Goal: Leave review/rating: Leave review/rating

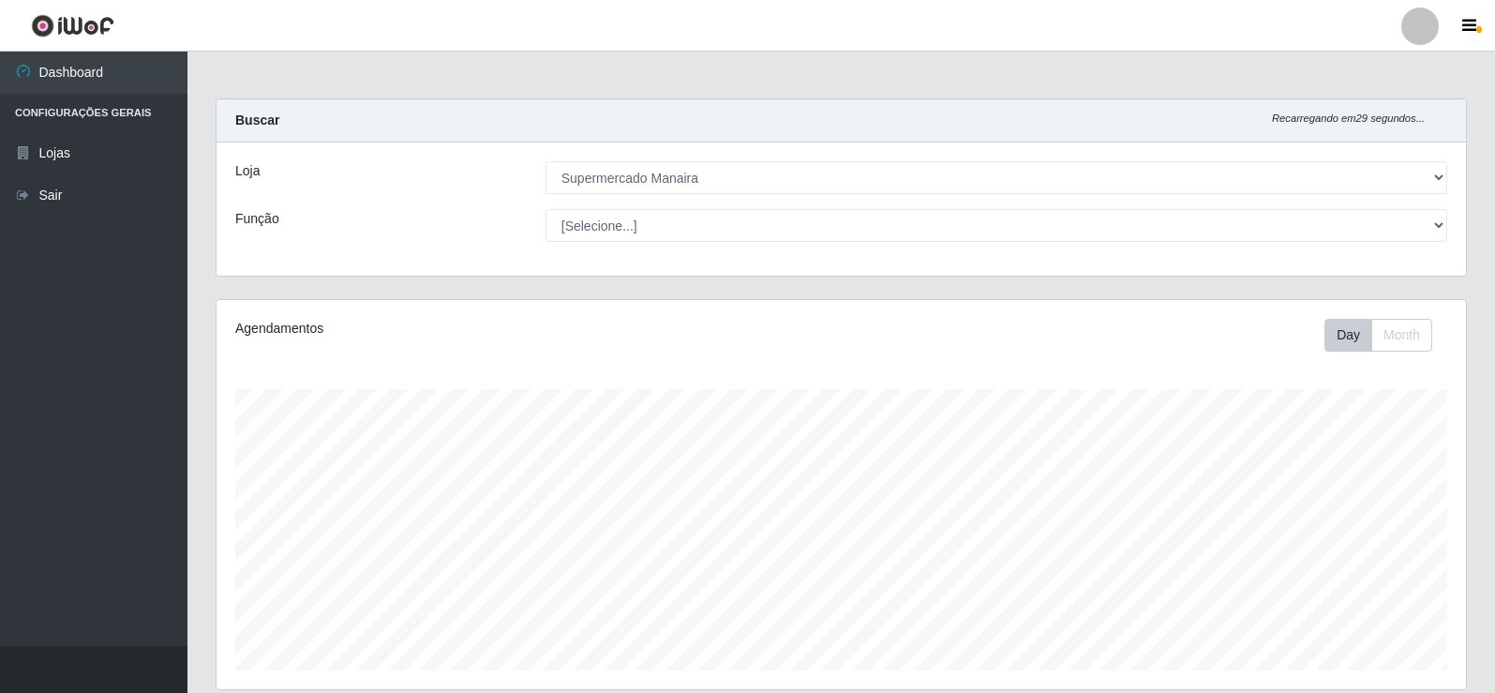
select select "443"
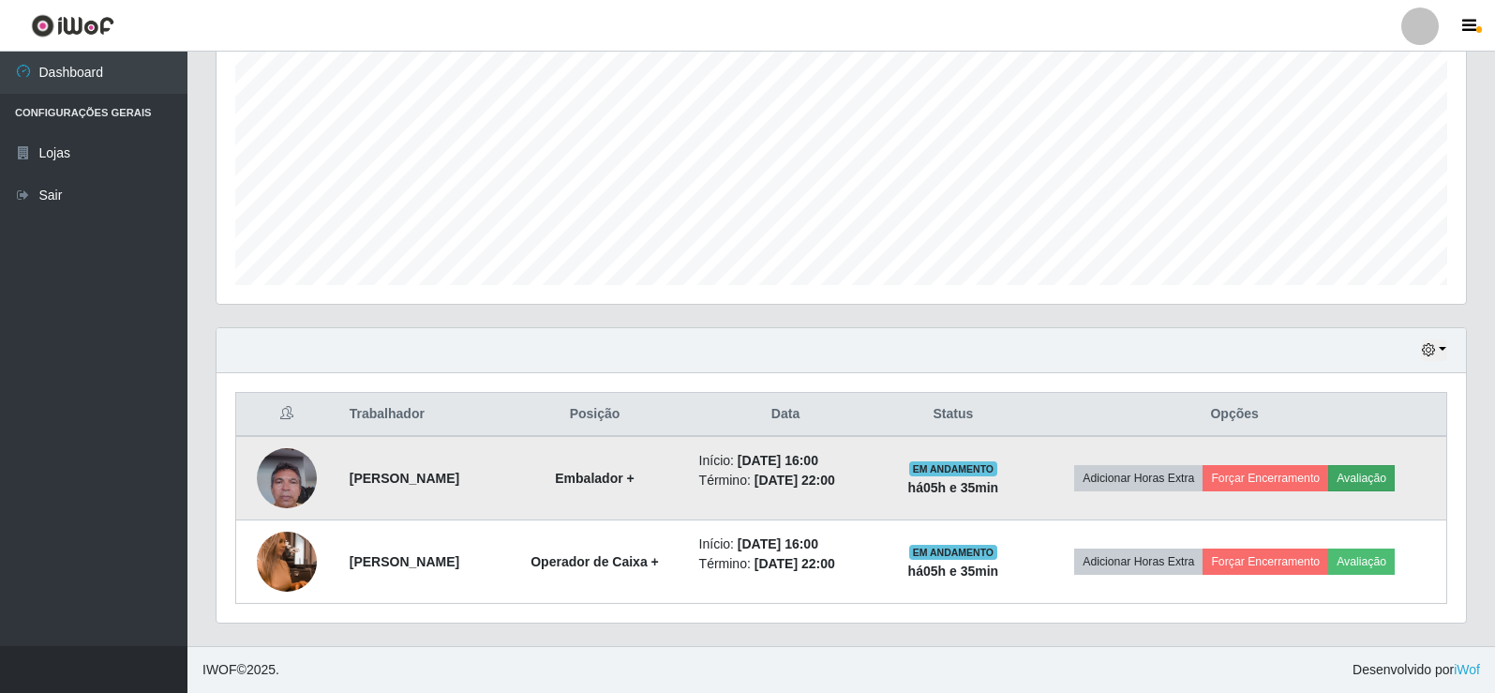
scroll to position [389, 1249]
click at [1387, 482] on button "Avaliação" at bounding box center [1361, 478] width 67 height 26
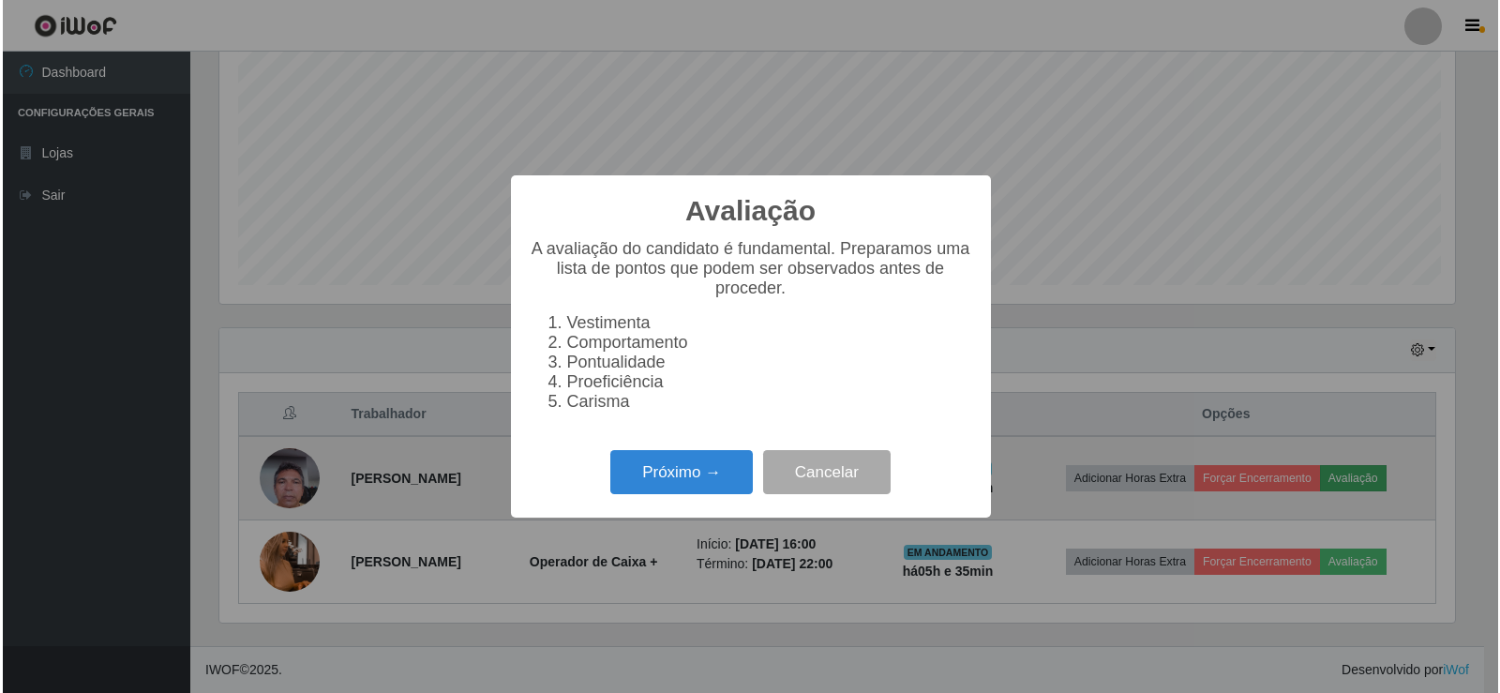
scroll to position [389, 1240]
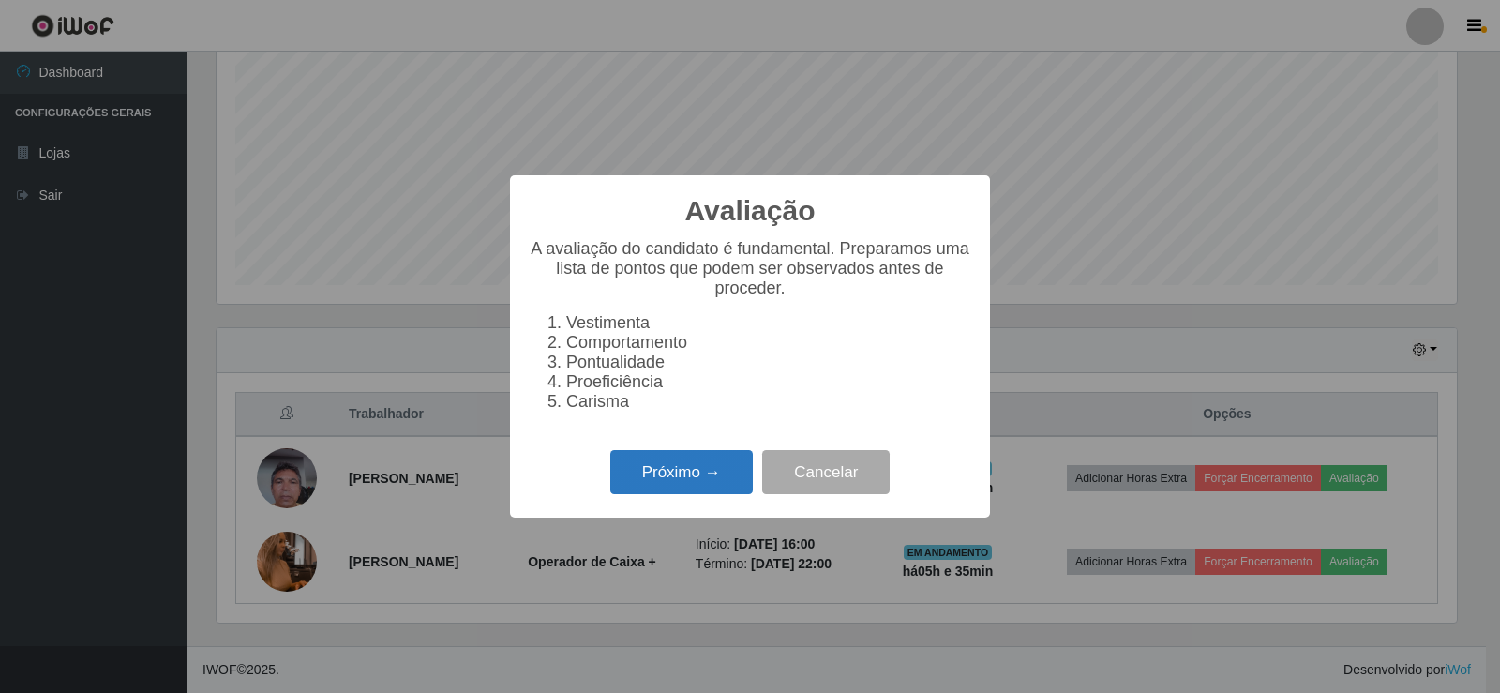
click at [709, 474] on button "Próximo →" at bounding box center [681, 472] width 142 height 44
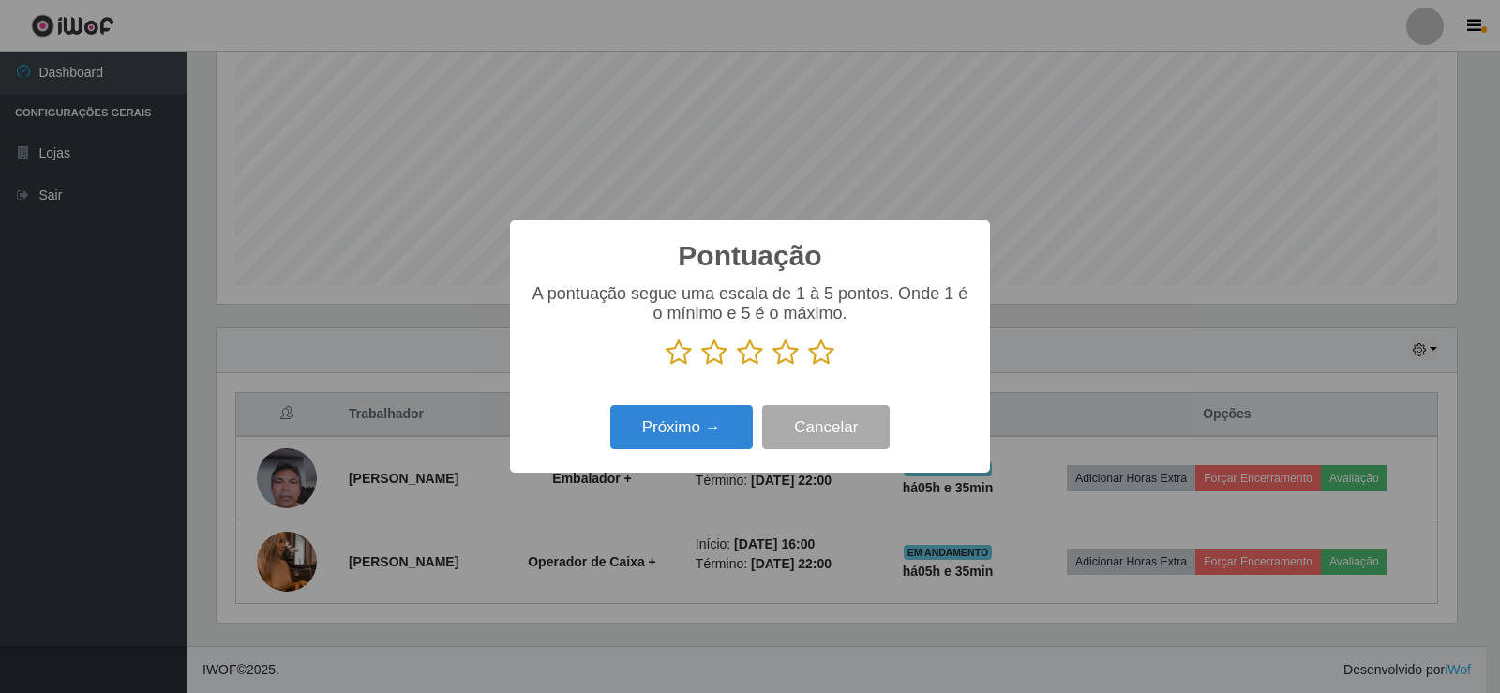
scroll to position [936958, 936107]
click at [828, 356] on icon at bounding box center [821, 352] width 26 height 28
click at [808, 367] on input "radio" at bounding box center [808, 367] width 0 height 0
click at [715, 432] on button "Próximo →" at bounding box center [681, 427] width 142 height 44
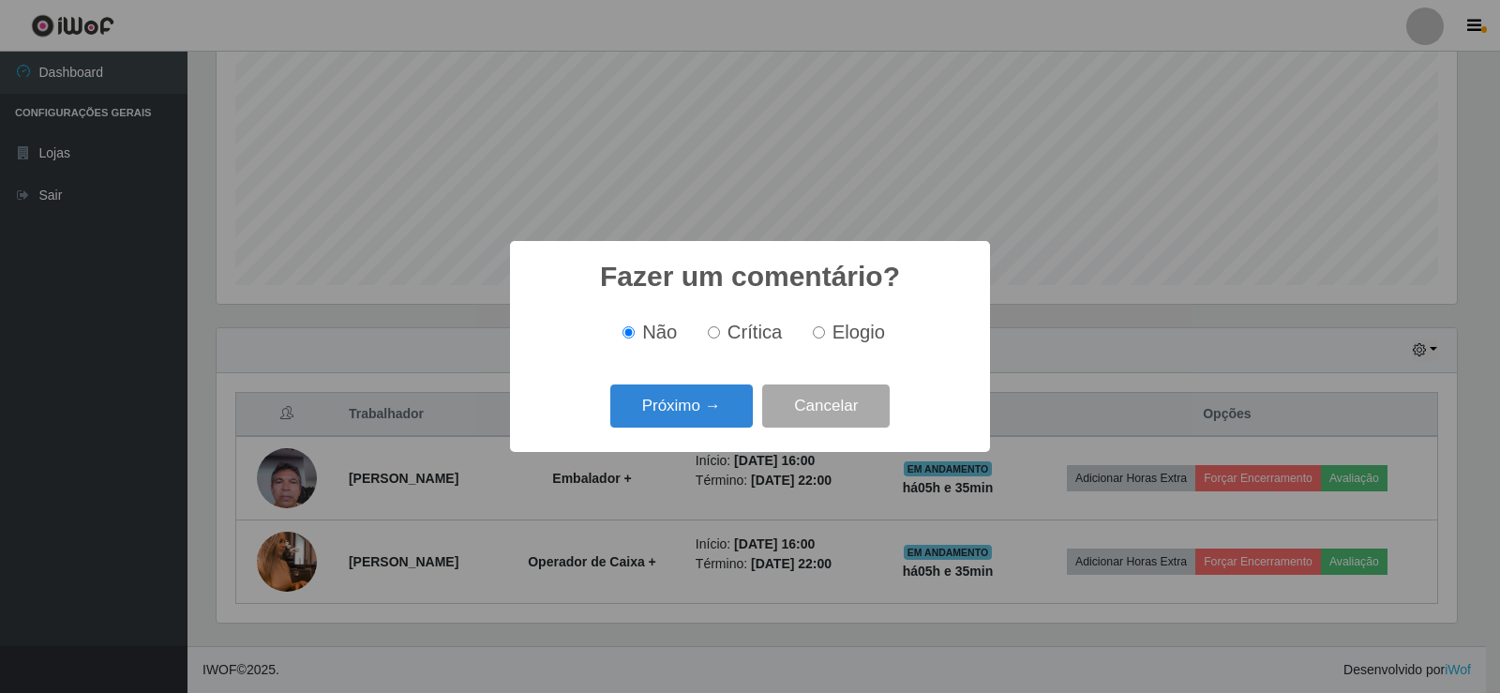
click at [821, 331] on input "Elogio" at bounding box center [819, 332] width 12 height 12
radio input "true"
click at [719, 400] on button "Próximo →" at bounding box center [681, 406] width 142 height 44
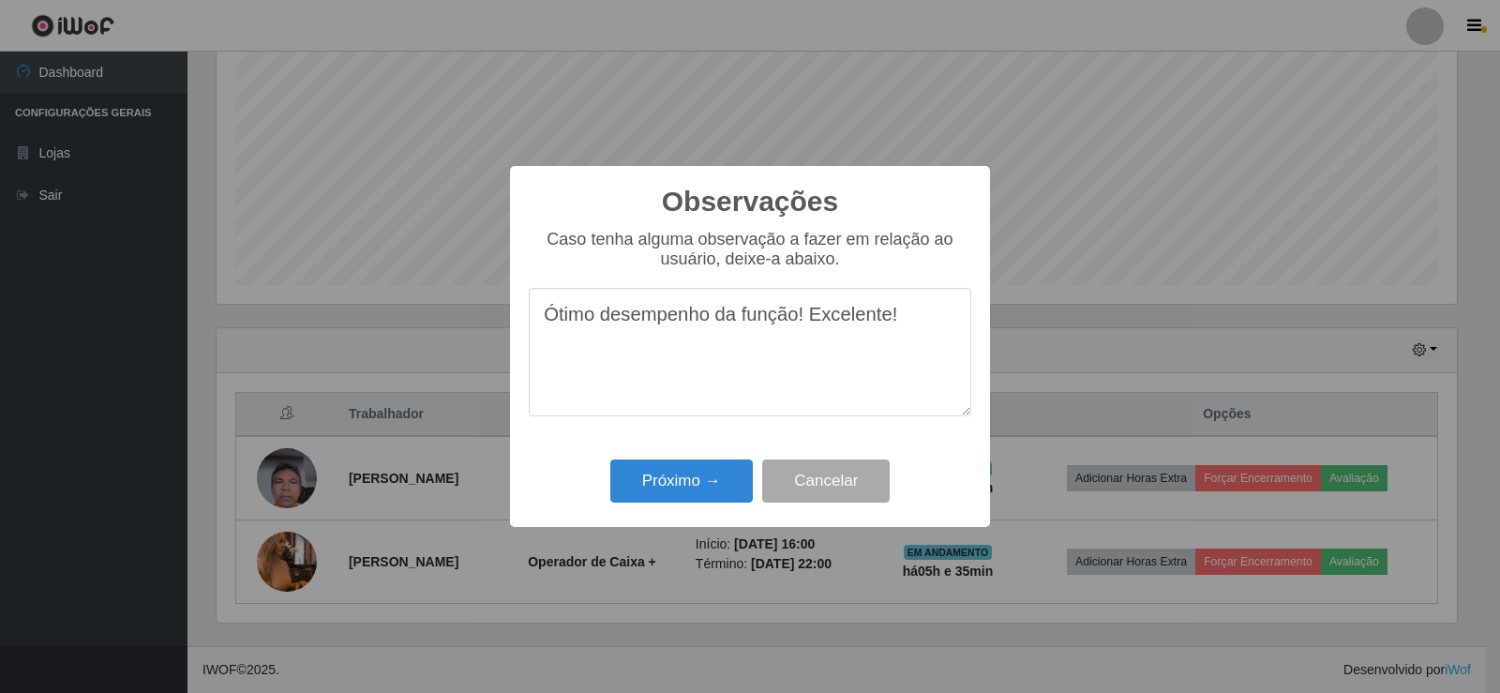
drag, startPoint x: 541, startPoint y: 322, endPoint x: 919, endPoint y: 352, distance: 378.9
click at [919, 352] on textarea "Ótimo desempenho da função! Excelente!" at bounding box center [750, 352] width 442 height 128
click at [861, 366] on textarea "Ótimo desempenho da função! Excelente!" at bounding box center [750, 352] width 442 height 128
type textarea "Ótimo desempenho da função! Excelente!"
click at [675, 487] on button "Próximo →" at bounding box center [681, 481] width 142 height 44
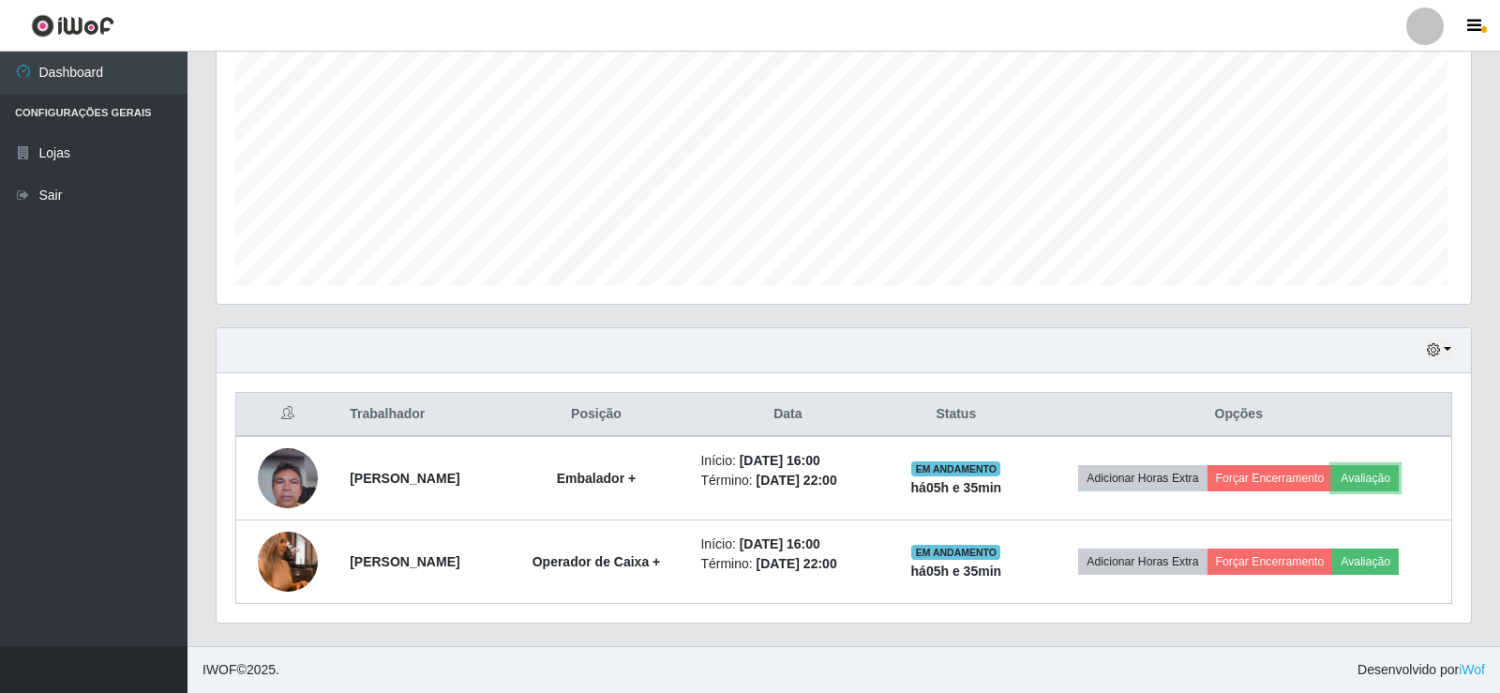
scroll to position [389, 1249]
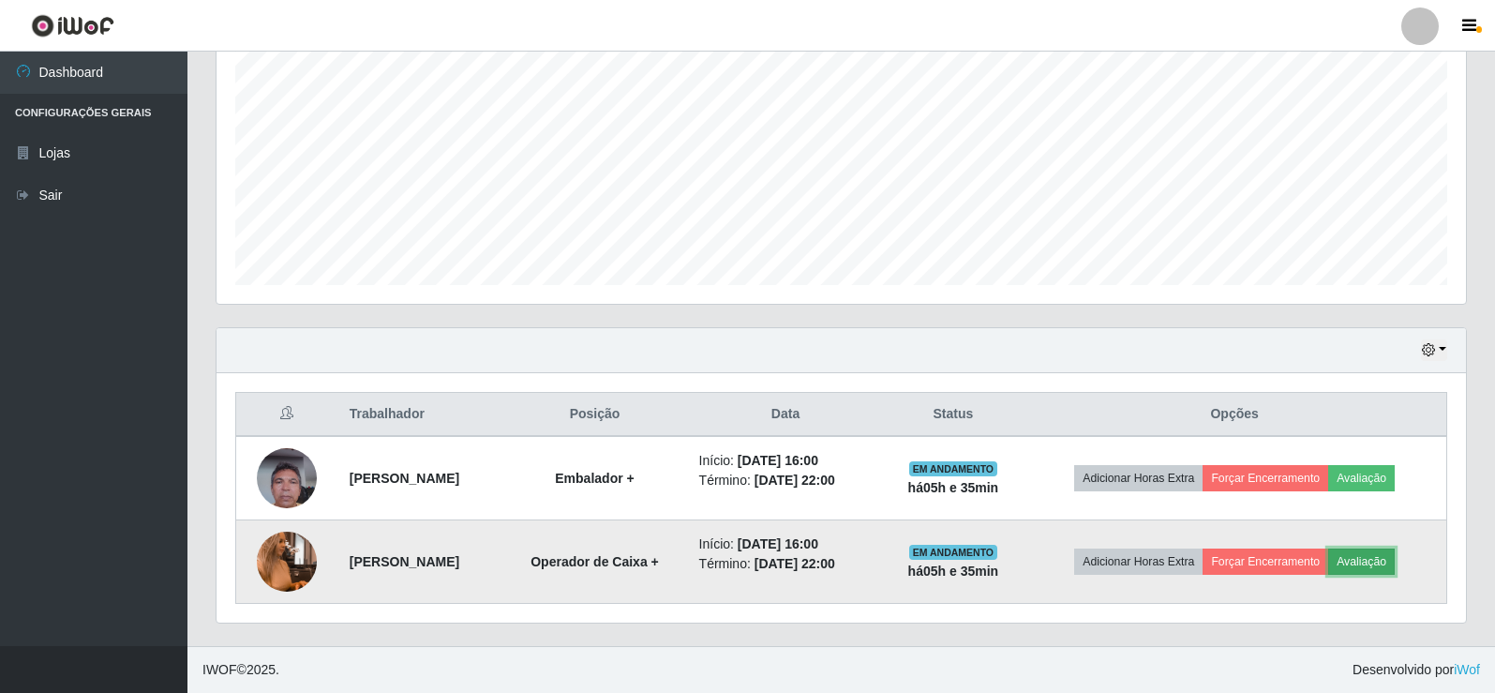
click at [1366, 558] on button "Avaliação" at bounding box center [1361, 561] width 67 height 26
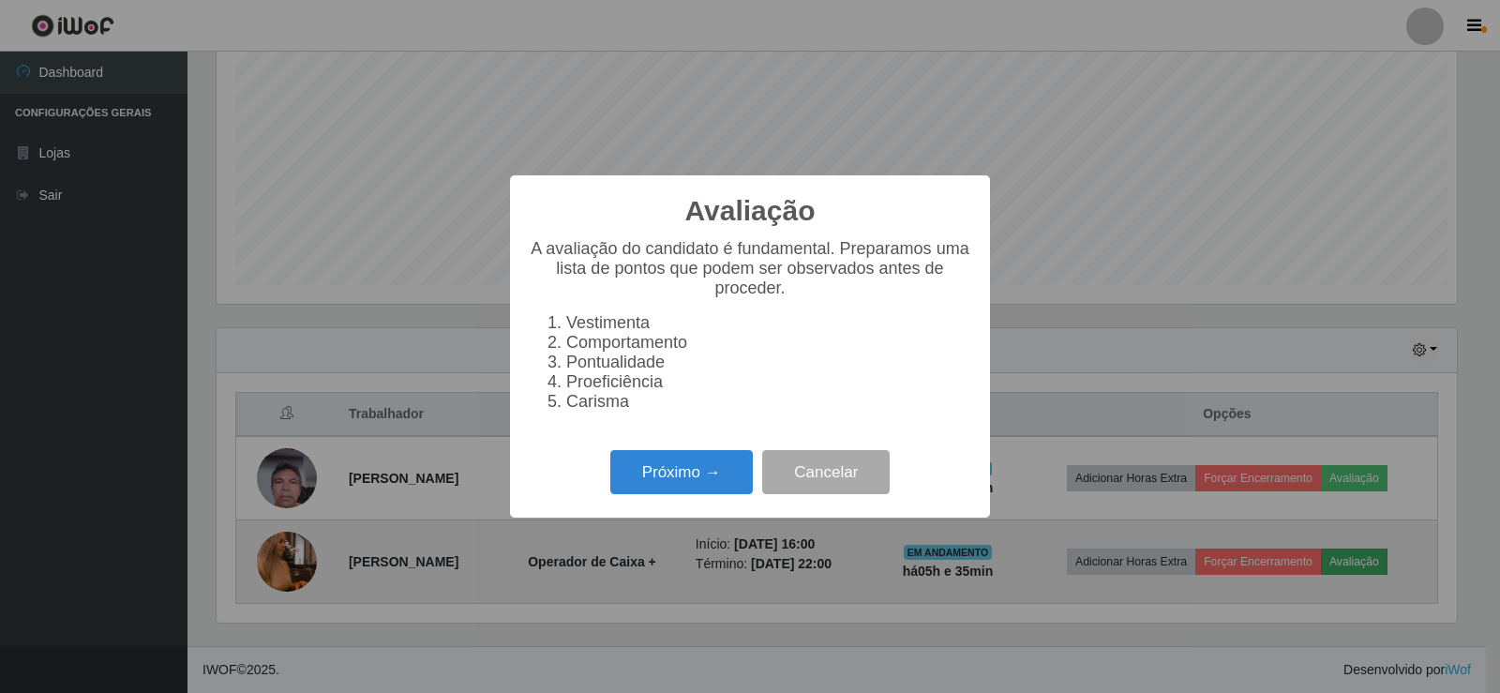
scroll to position [389, 1240]
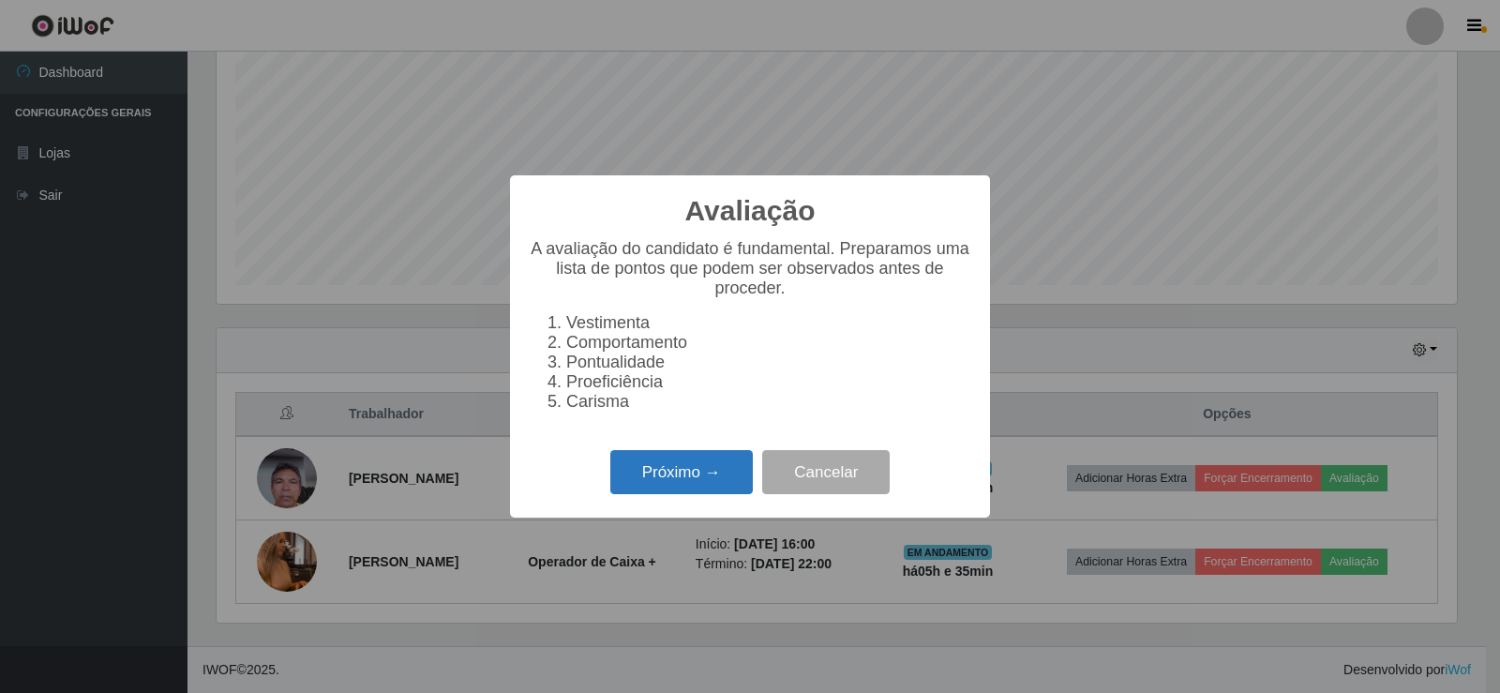
click at [705, 484] on button "Próximo →" at bounding box center [681, 472] width 142 height 44
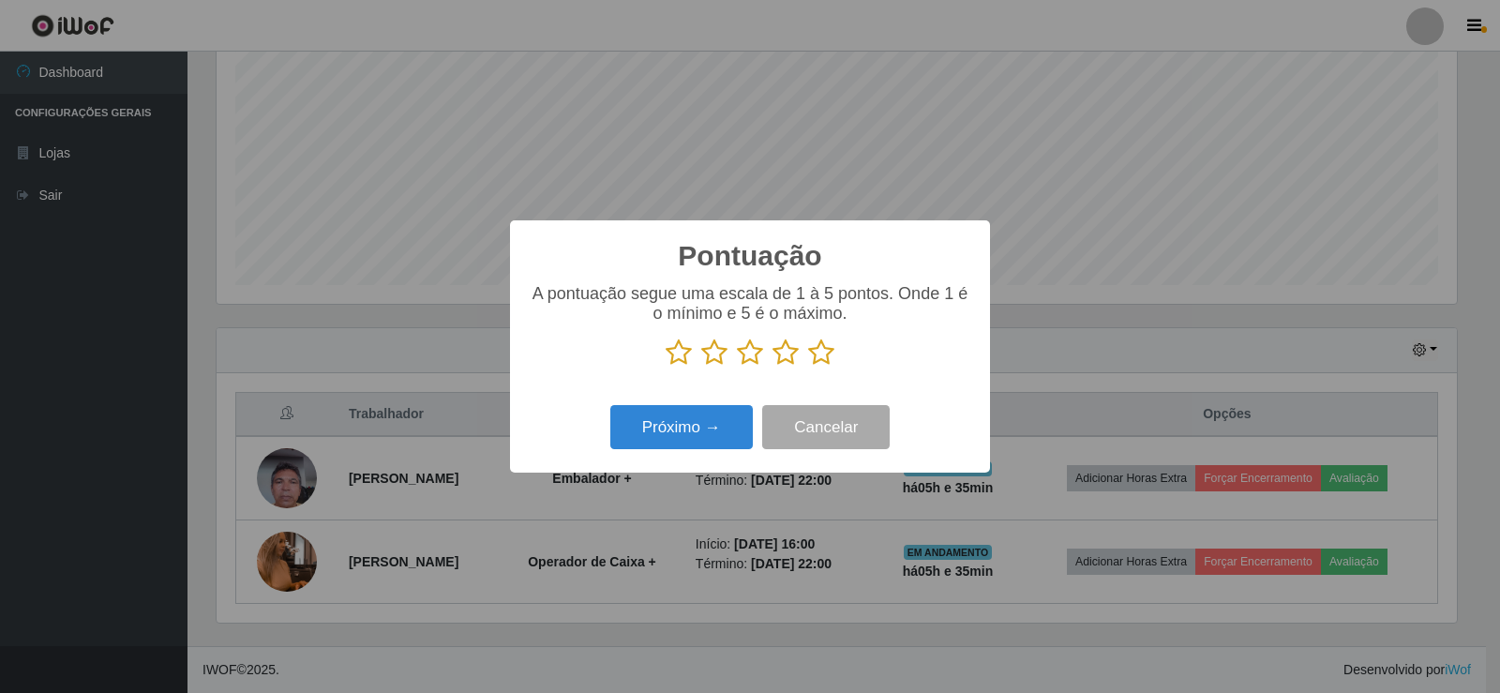
click at [820, 351] on icon at bounding box center [821, 352] width 26 height 28
click at [808, 367] on input "radio" at bounding box center [808, 367] width 0 height 0
click at [736, 425] on button "Próximo →" at bounding box center [681, 427] width 142 height 44
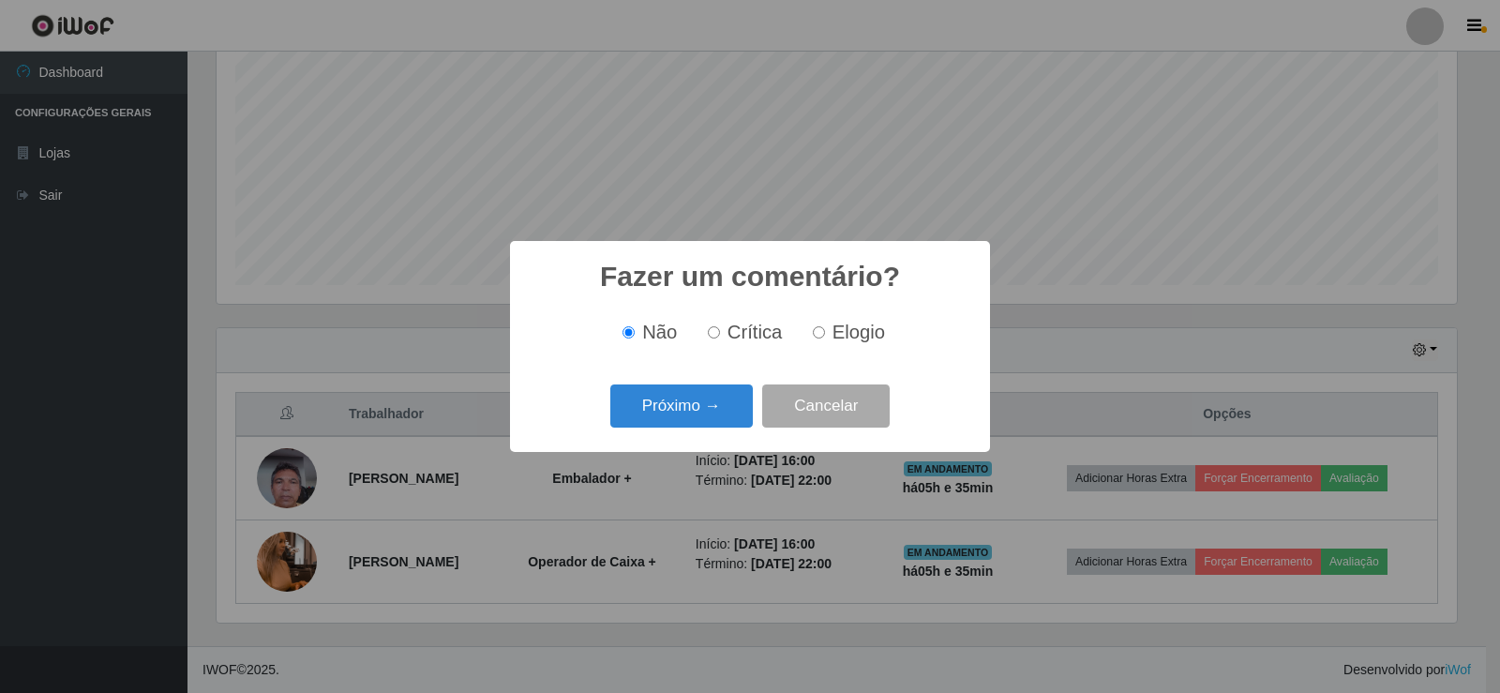
click at [819, 335] on input "Elogio" at bounding box center [819, 332] width 12 height 12
radio input "true"
click at [701, 411] on button "Próximo →" at bounding box center [681, 406] width 142 height 44
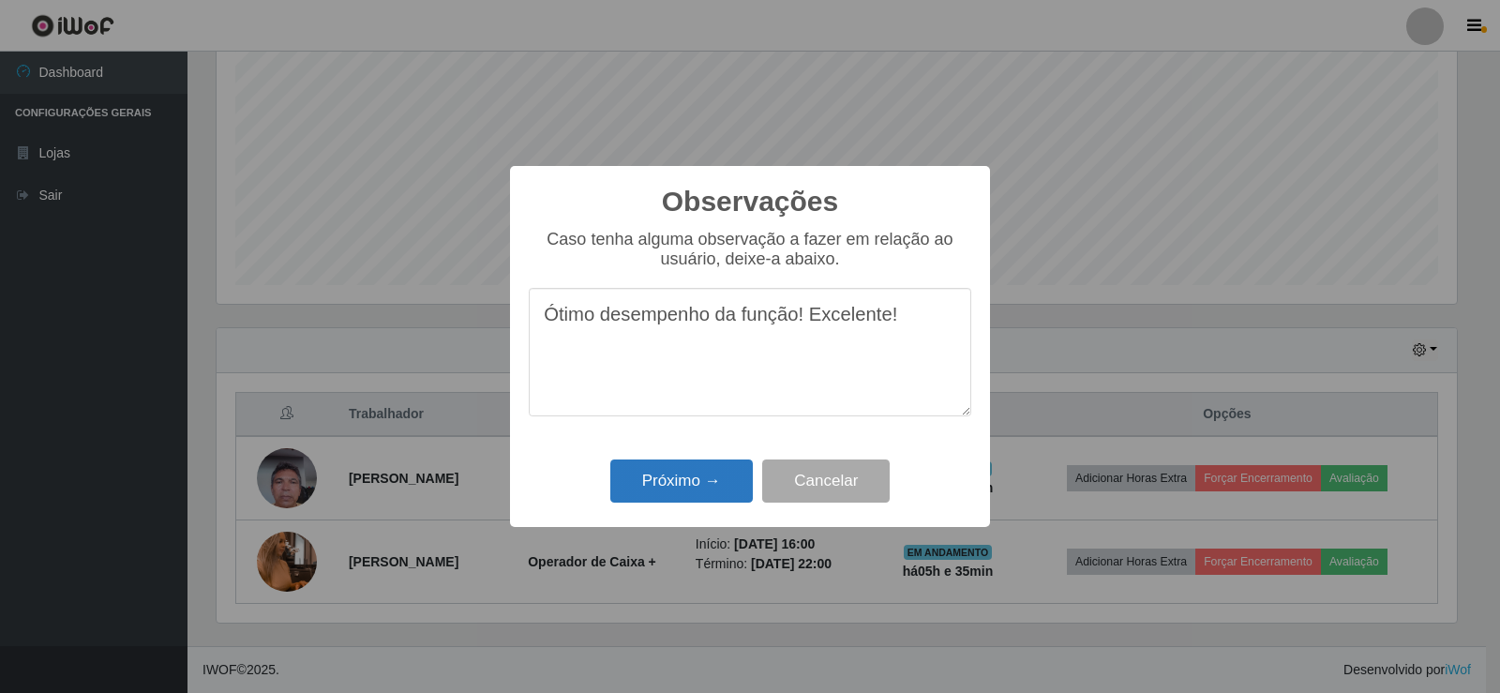
type textarea "Ótimo desempenho da função! Excelente!"
click at [704, 499] on button "Próximo →" at bounding box center [681, 481] width 142 height 44
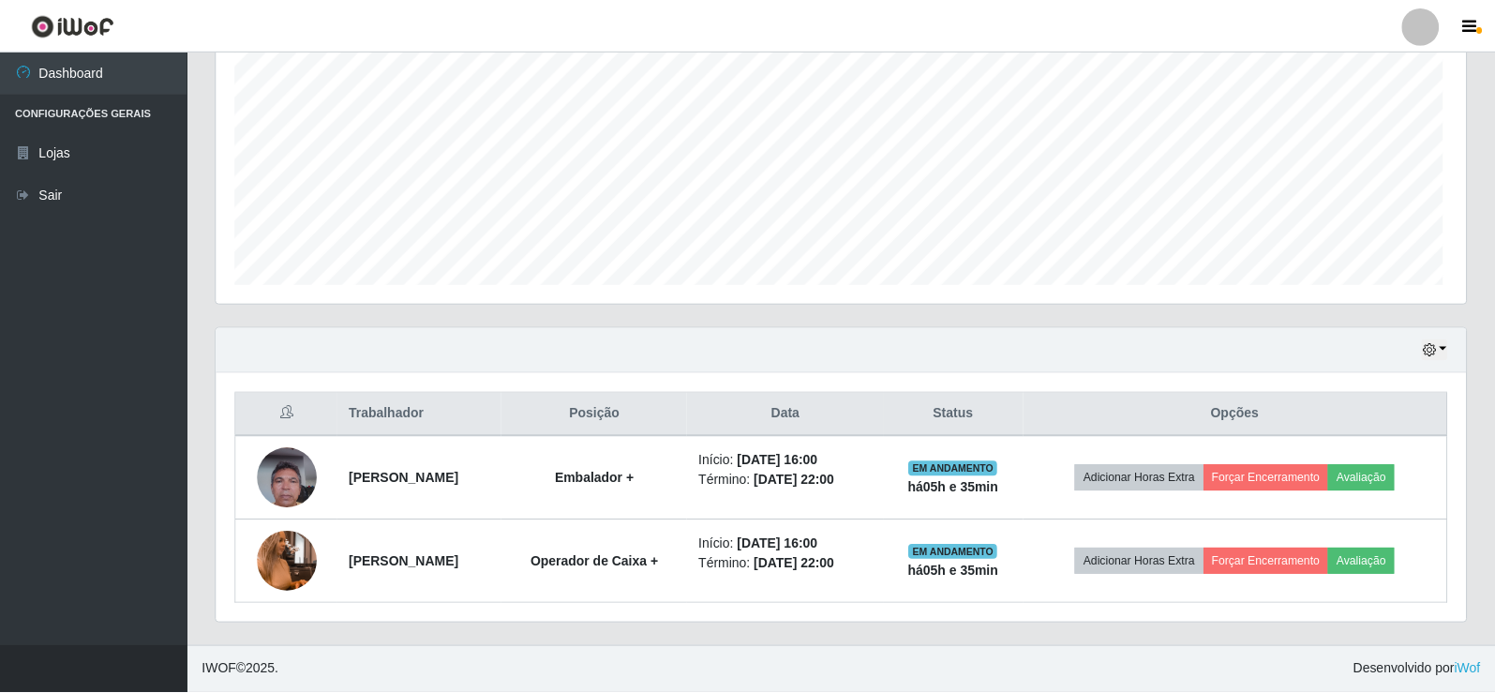
scroll to position [389, 1249]
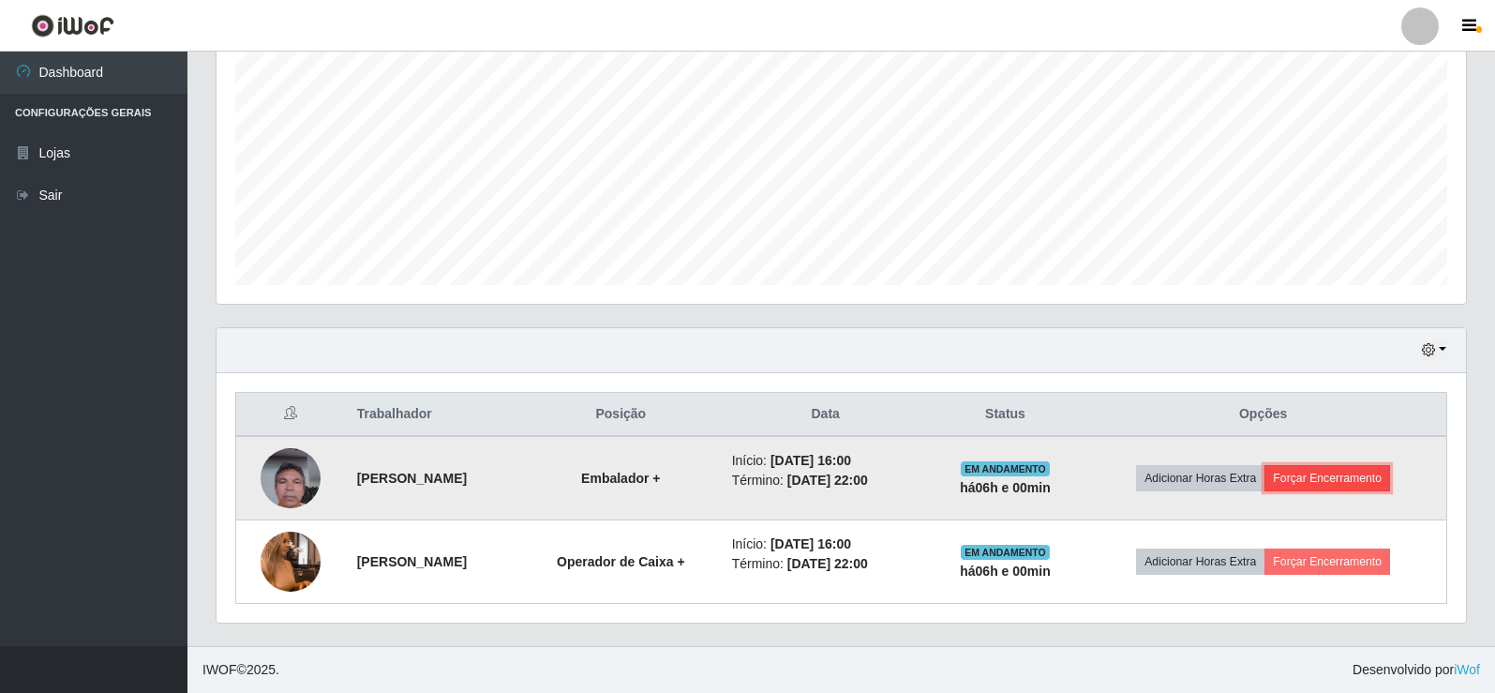
click at [1327, 480] on button "Forçar Encerramento" at bounding box center [1327, 478] width 126 height 26
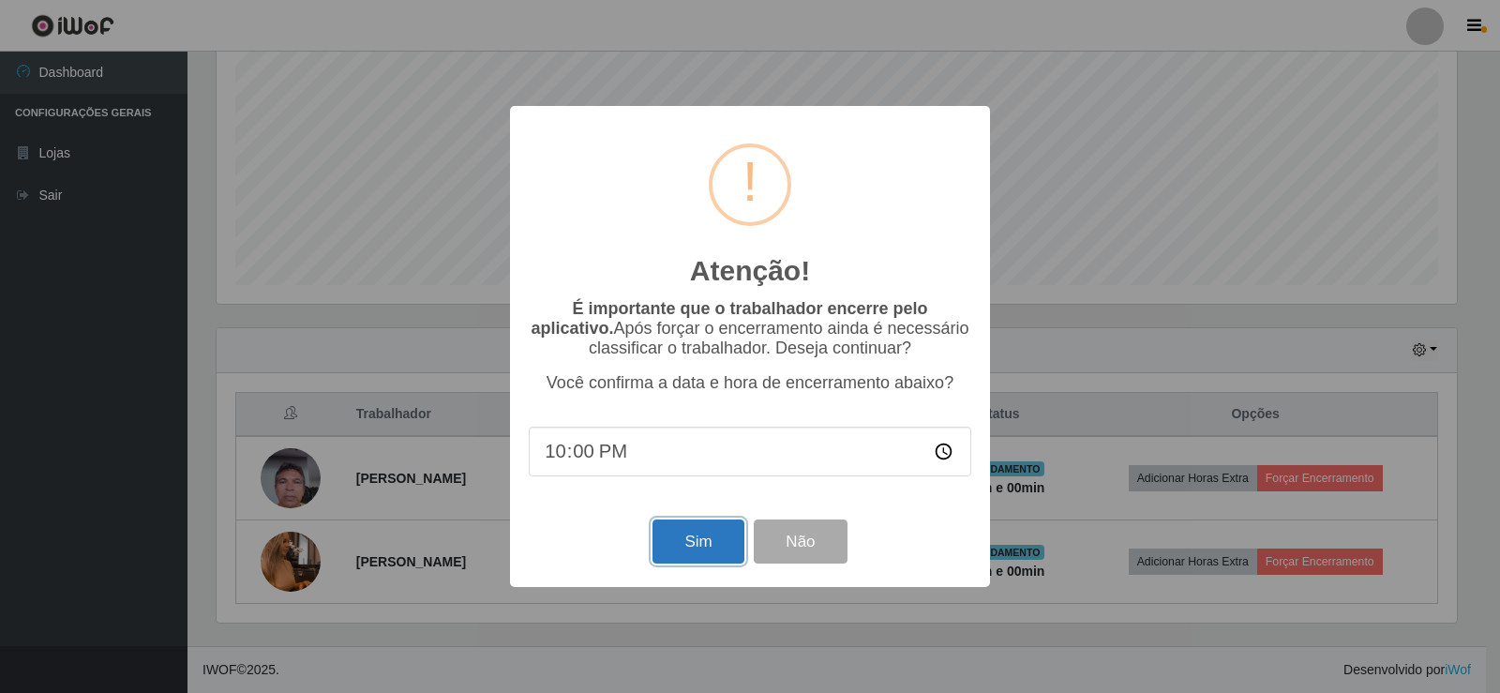
click at [692, 545] on button "Sim" at bounding box center [697, 541] width 91 height 44
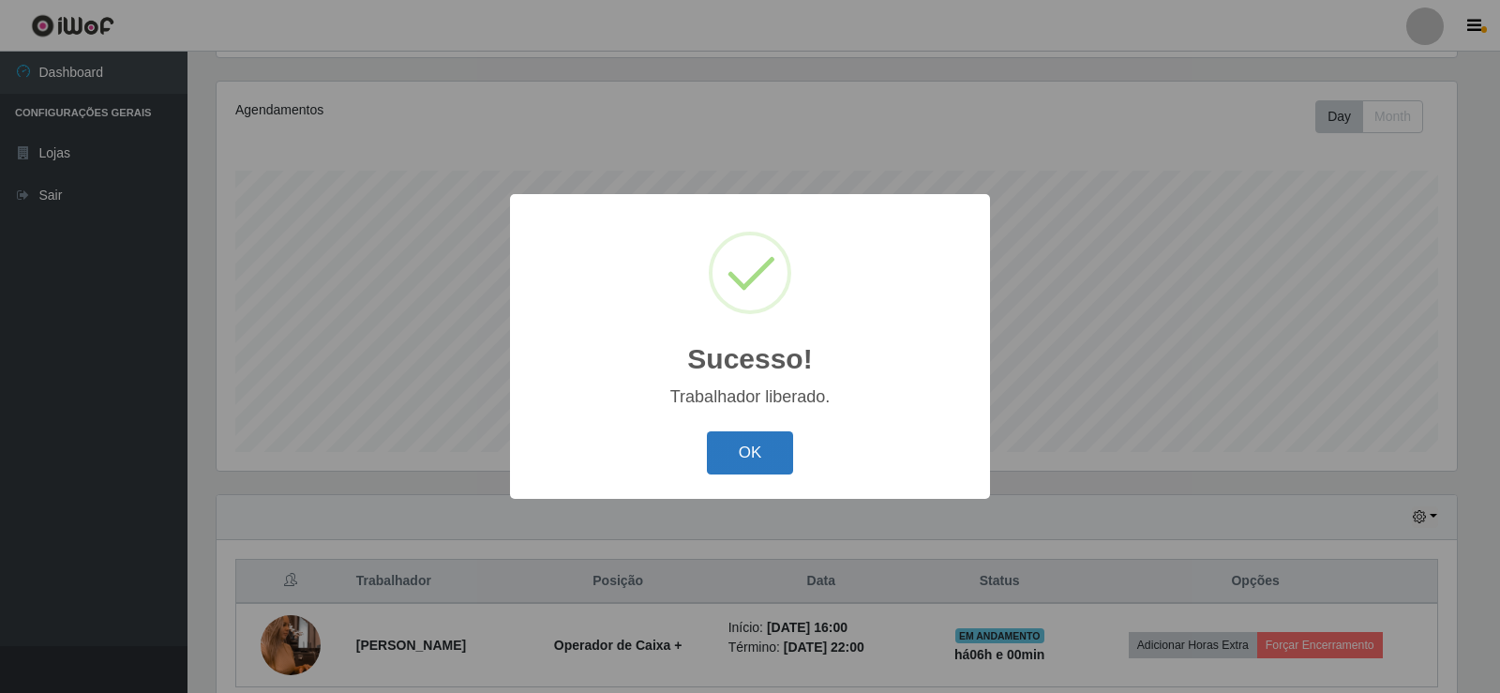
click at [735, 453] on button "OK" at bounding box center [750, 453] width 87 height 44
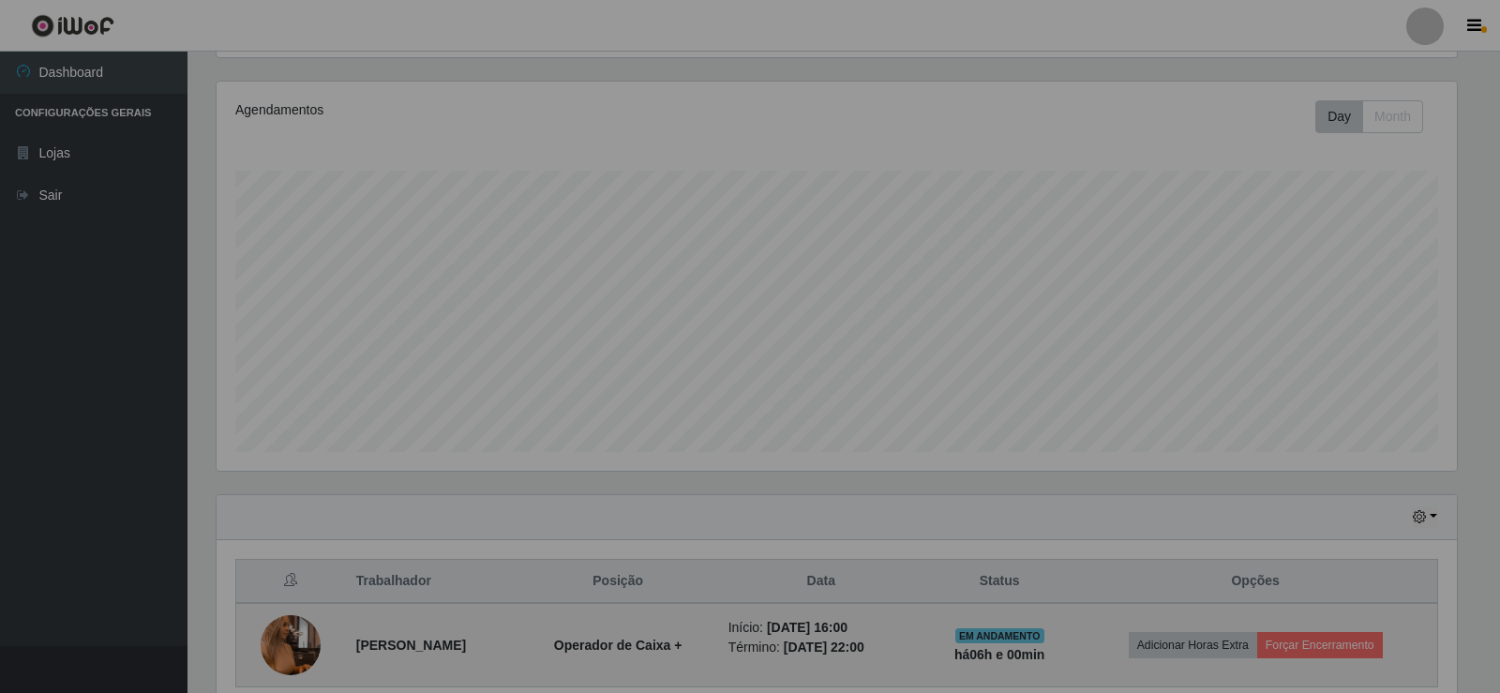
scroll to position [389, 1249]
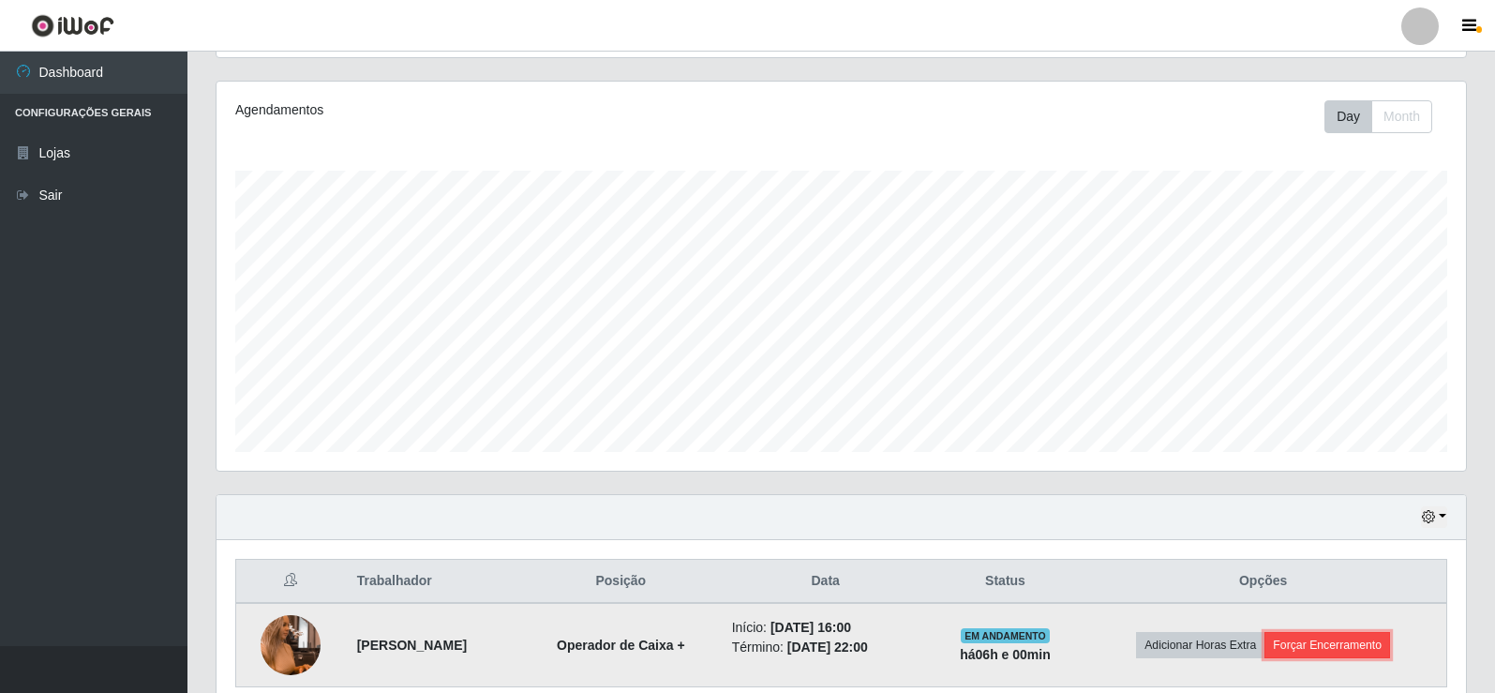
click at [1331, 645] on button "Forçar Encerramento" at bounding box center [1327, 645] width 126 height 26
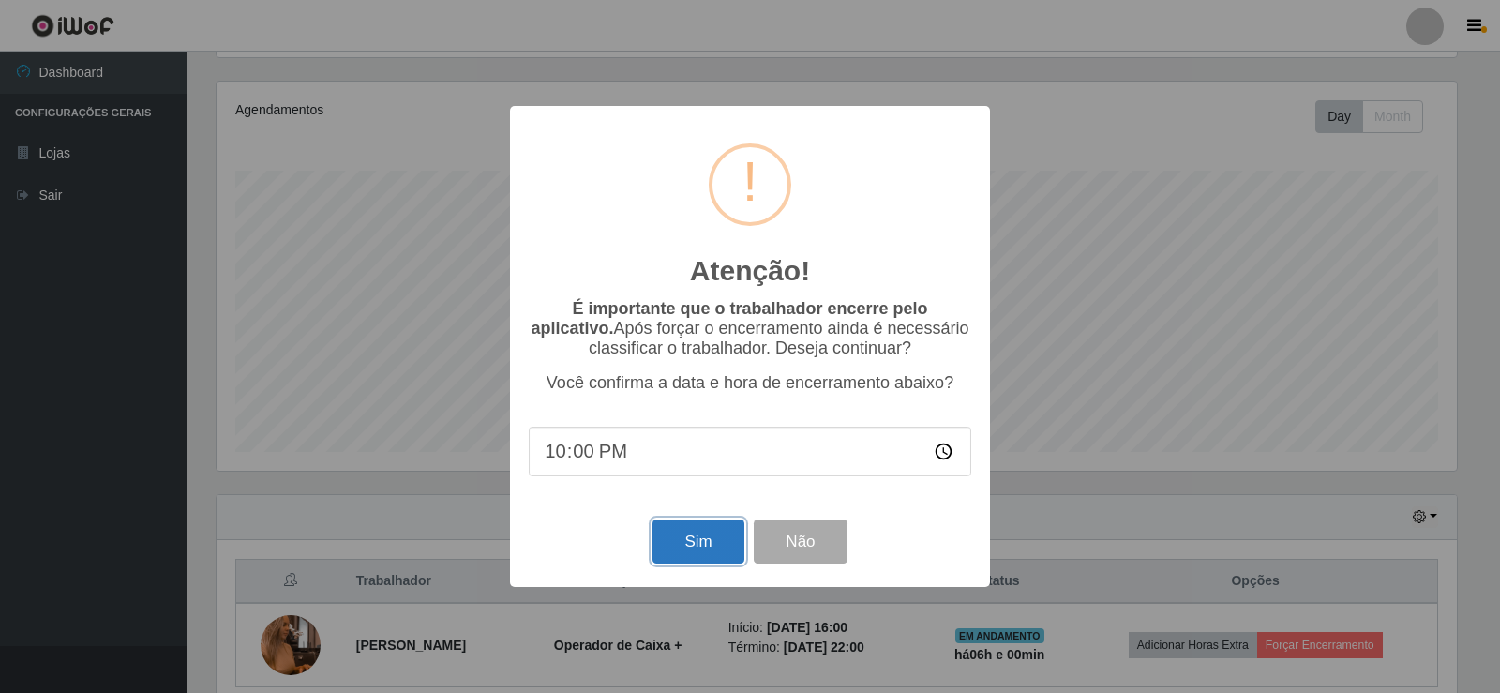
click at [698, 537] on button "Sim" at bounding box center [697, 541] width 91 height 44
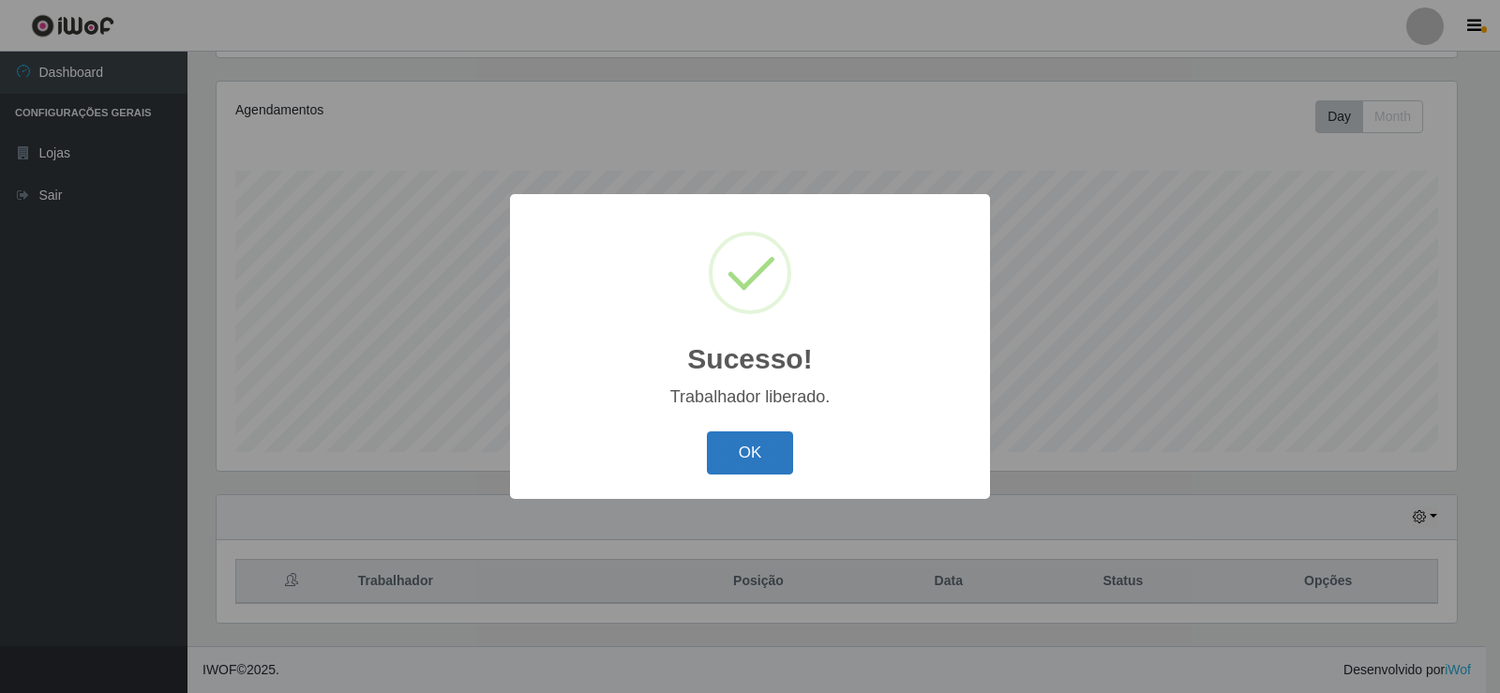
click at [736, 463] on button "OK" at bounding box center [750, 453] width 87 height 44
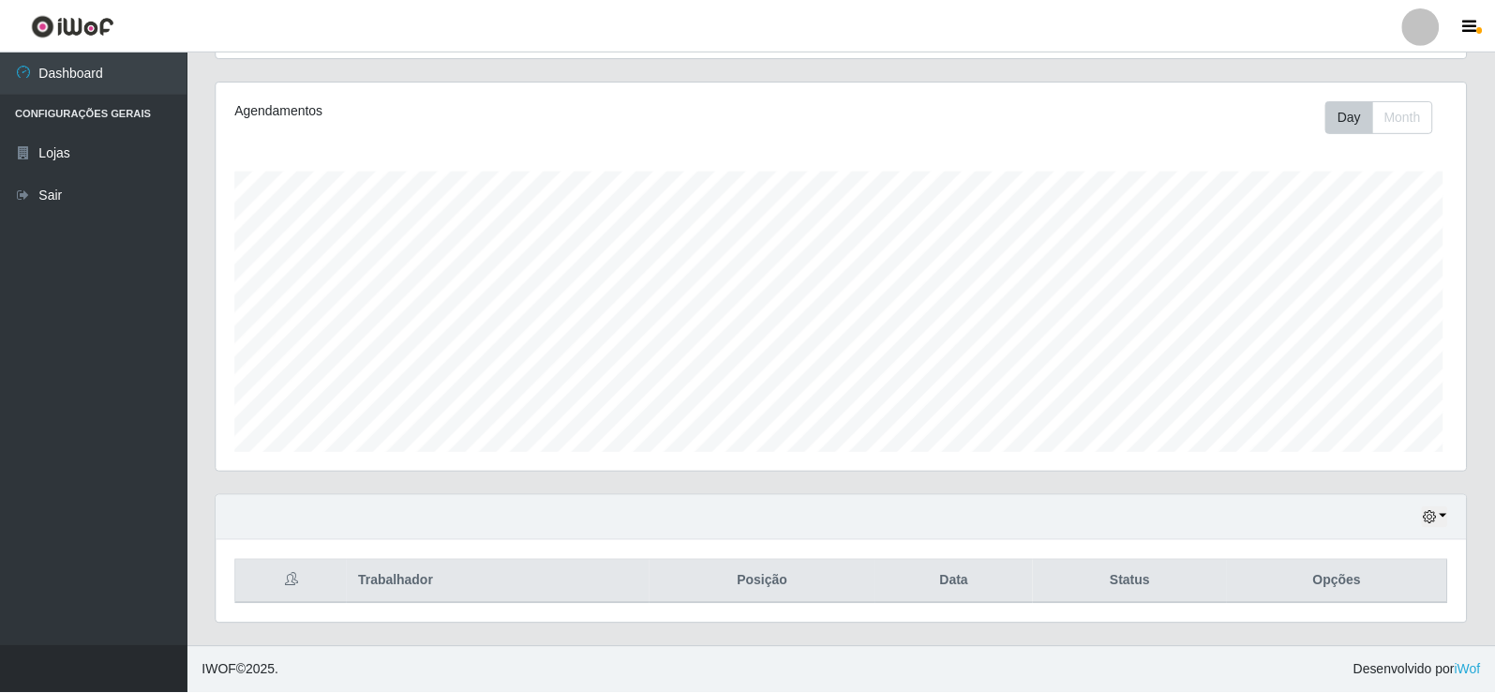
scroll to position [389, 1249]
